Goal: Use online tool/utility: Utilize a website feature to perform a specific function

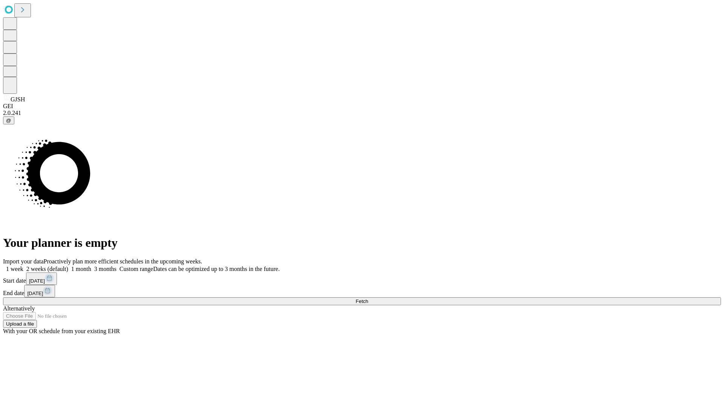
click at [23, 266] on label "1 week" at bounding box center [13, 269] width 20 height 6
click at [368, 299] on span "Fetch" at bounding box center [362, 302] width 12 height 6
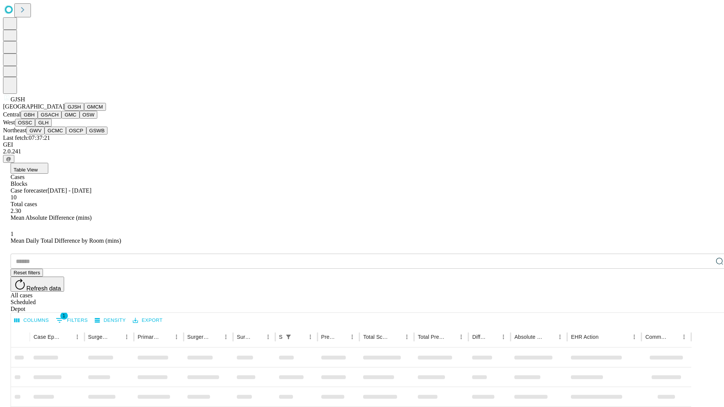
click at [84, 111] on button "GMCM" at bounding box center [95, 107] width 22 height 8
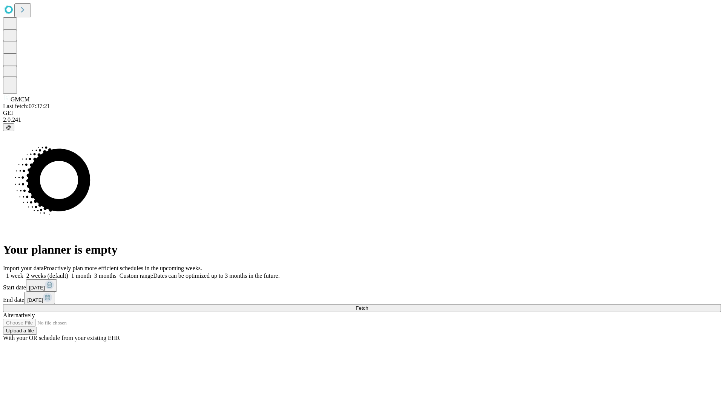
click at [23, 273] on label "1 week" at bounding box center [13, 276] width 20 height 6
click at [368, 306] on span "Fetch" at bounding box center [362, 309] width 12 height 6
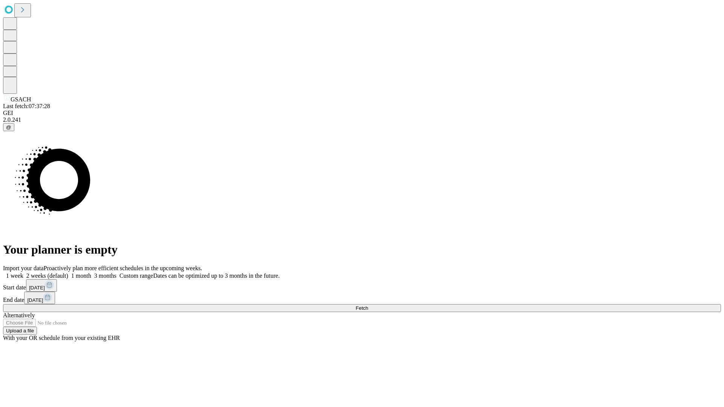
click at [368, 306] on span "Fetch" at bounding box center [362, 309] width 12 height 6
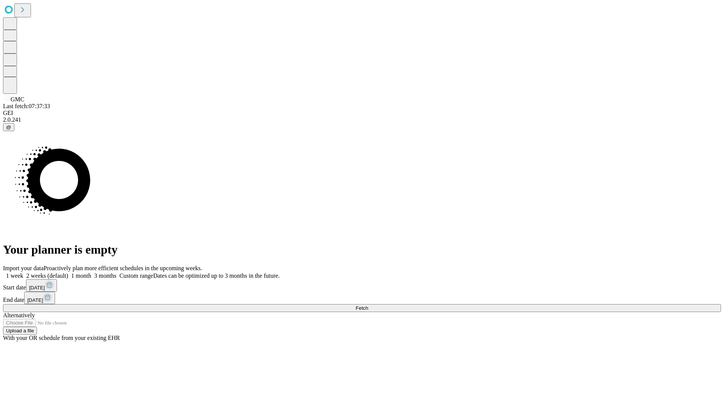
click at [23, 273] on label "1 week" at bounding box center [13, 276] width 20 height 6
click at [368, 306] on span "Fetch" at bounding box center [362, 309] width 12 height 6
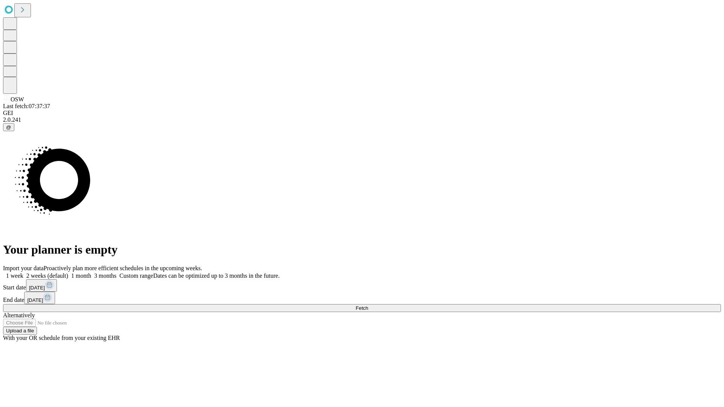
click at [23, 273] on label "1 week" at bounding box center [13, 276] width 20 height 6
click at [368, 306] on span "Fetch" at bounding box center [362, 309] width 12 height 6
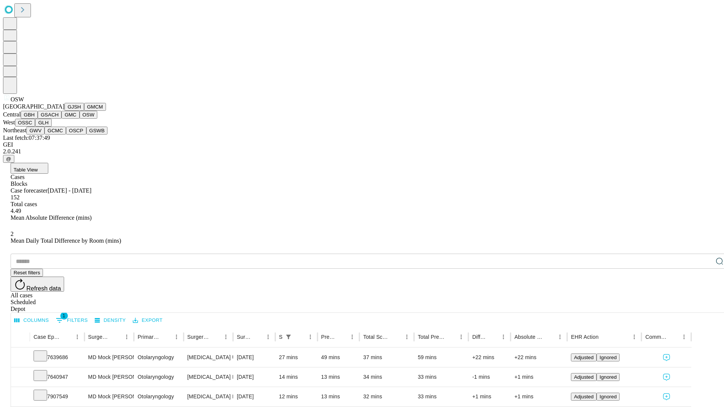
click at [35, 127] on button "OSSC" at bounding box center [25, 123] width 20 height 8
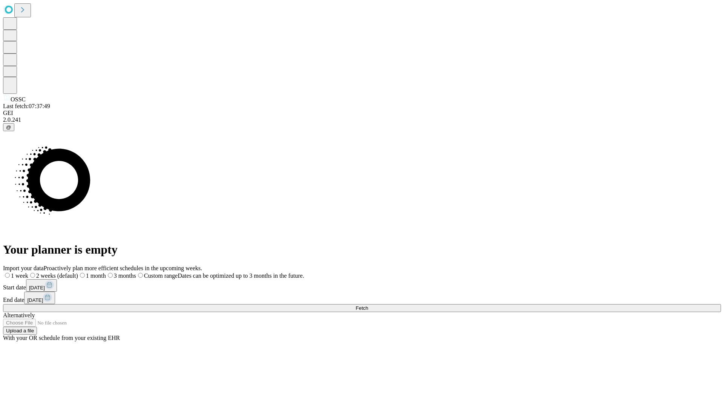
click at [28, 273] on label "1 week" at bounding box center [15, 276] width 25 height 6
click at [368, 306] on span "Fetch" at bounding box center [362, 309] width 12 height 6
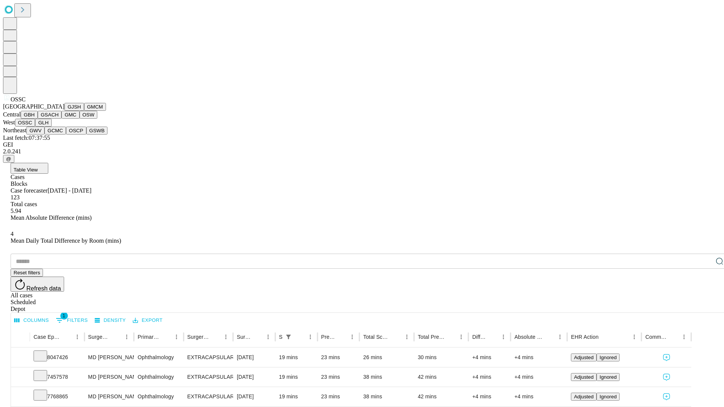
click at [51, 127] on button "GLH" at bounding box center [43, 123] width 16 height 8
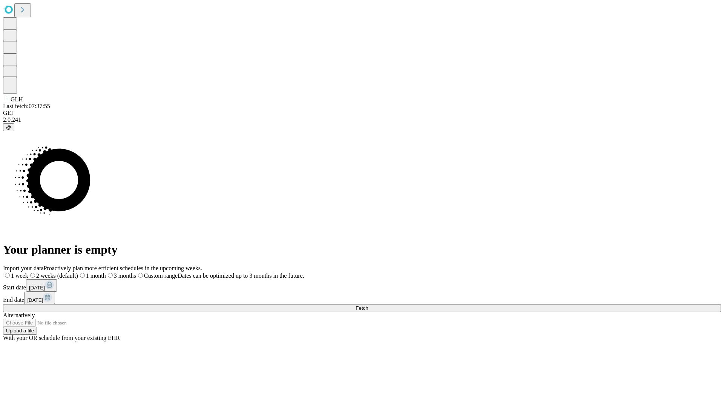
click at [28, 273] on label "1 week" at bounding box center [15, 276] width 25 height 6
click at [368, 306] on span "Fetch" at bounding box center [362, 309] width 12 height 6
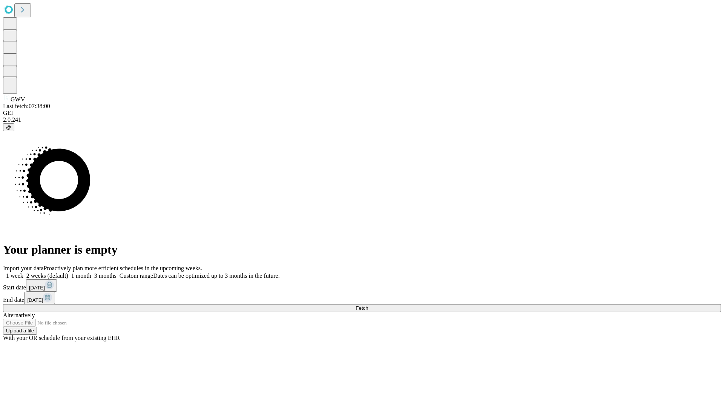
click at [23, 273] on label "1 week" at bounding box center [13, 276] width 20 height 6
click at [368, 306] on span "Fetch" at bounding box center [362, 309] width 12 height 6
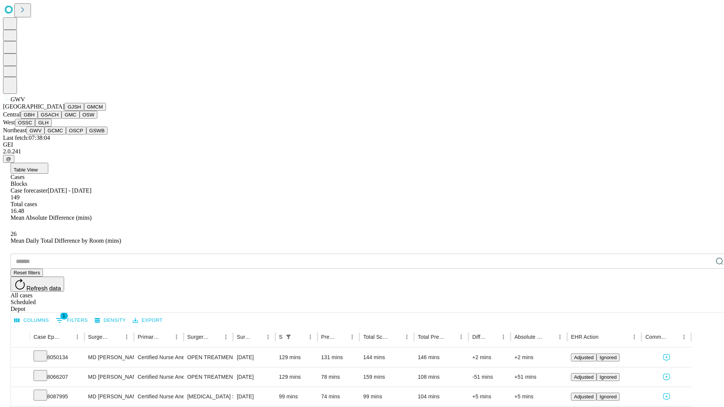
click at [58, 135] on button "GCMC" at bounding box center [56, 131] width 22 height 8
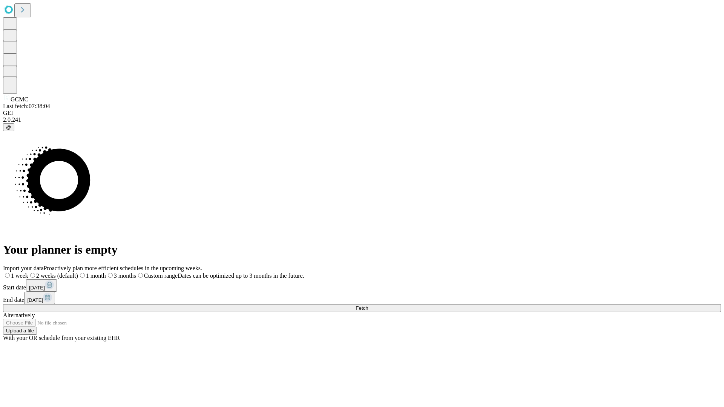
click at [28, 273] on label "1 week" at bounding box center [15, 276] width 25 height 6
click at [368, 306] on span "Fetch" at bounding box center [362, 309] width 12 height 6
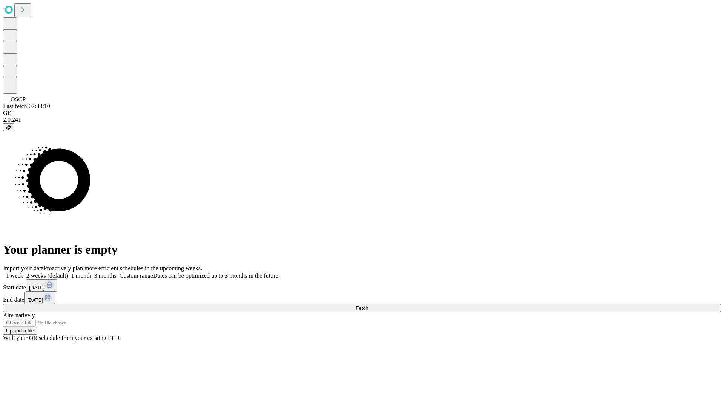
click at [368, 306] on span "Fetch" at bounding box center [362, 309] width 12 height 6
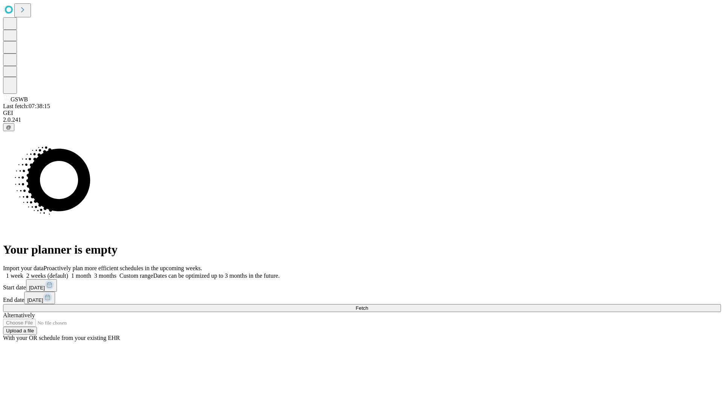
click at [368, 306] on span "Fetch" at bounding box center [362, 309] width 12 height 6
